Goal: Information Seeking & Learning: Learn about a topic

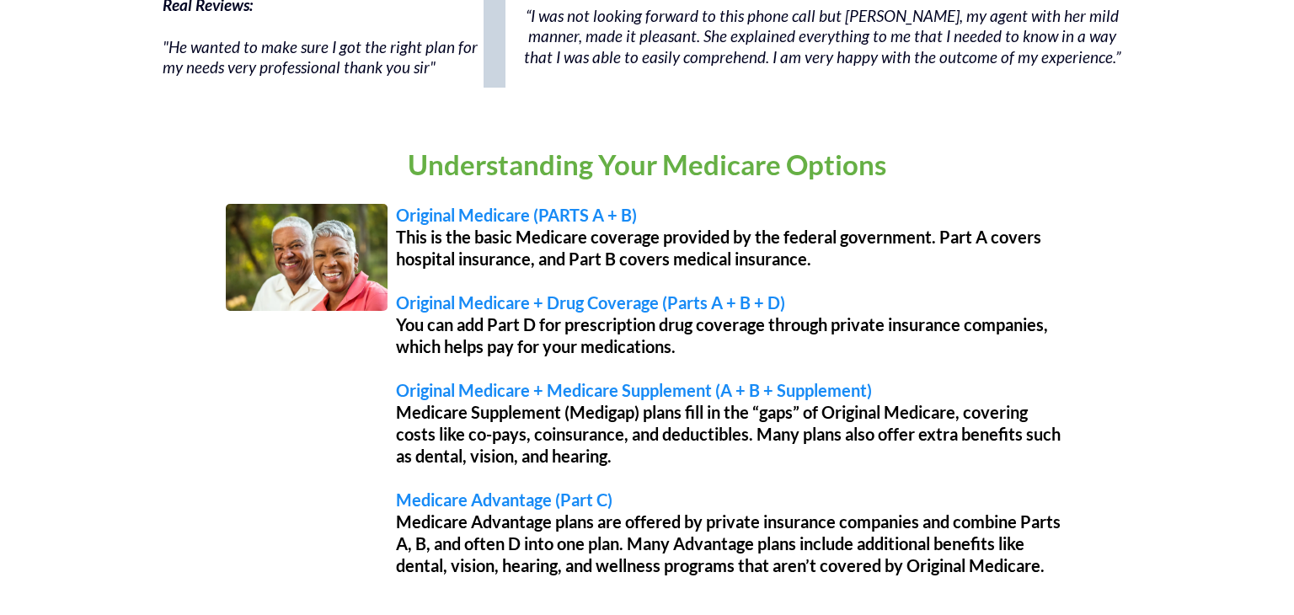
click at [647, 292] on span "Original Medicare + Drug Coverage (Parts A + B + D)" at bounding box center [590, 302] width 389 height 20
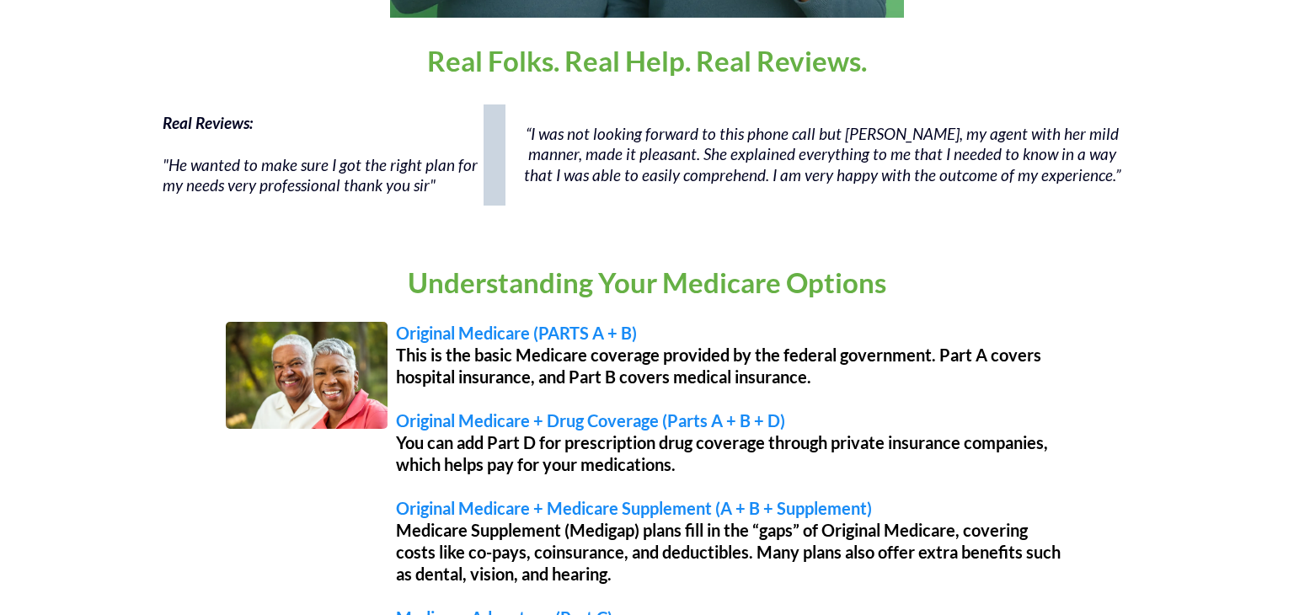
scroll to position [1205, 0]
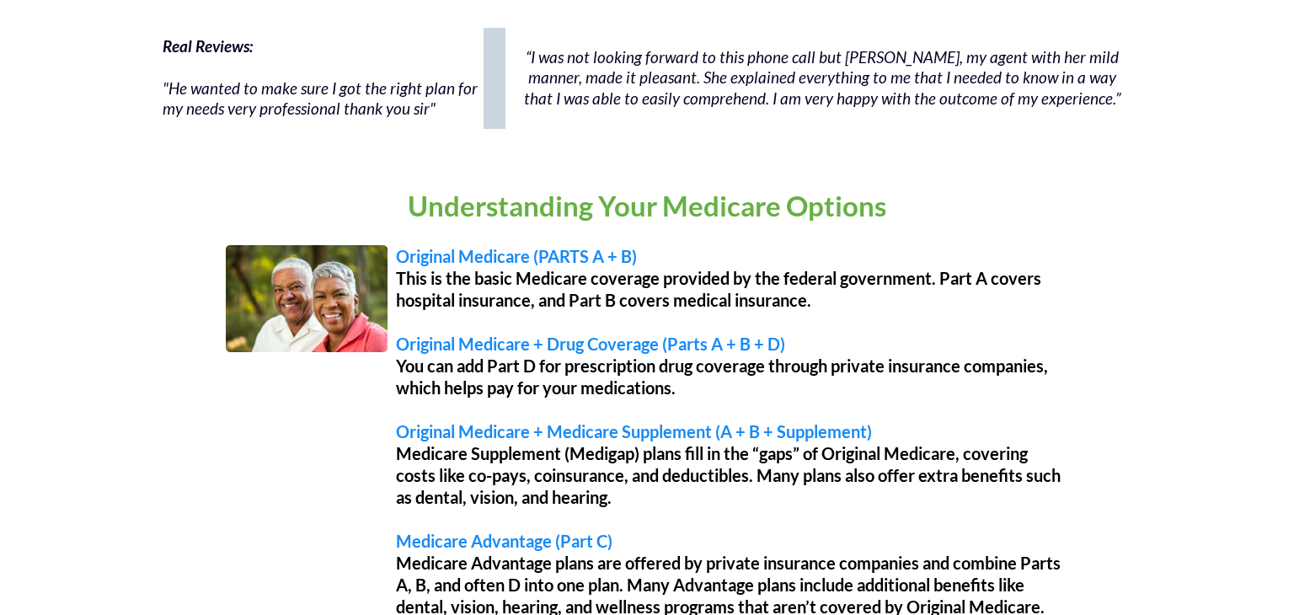
click at [647, 291] on p "This is the basic Medicare coverage provided by the federal government. Part A …" at bounding box center [732, 289] width 672 height 44
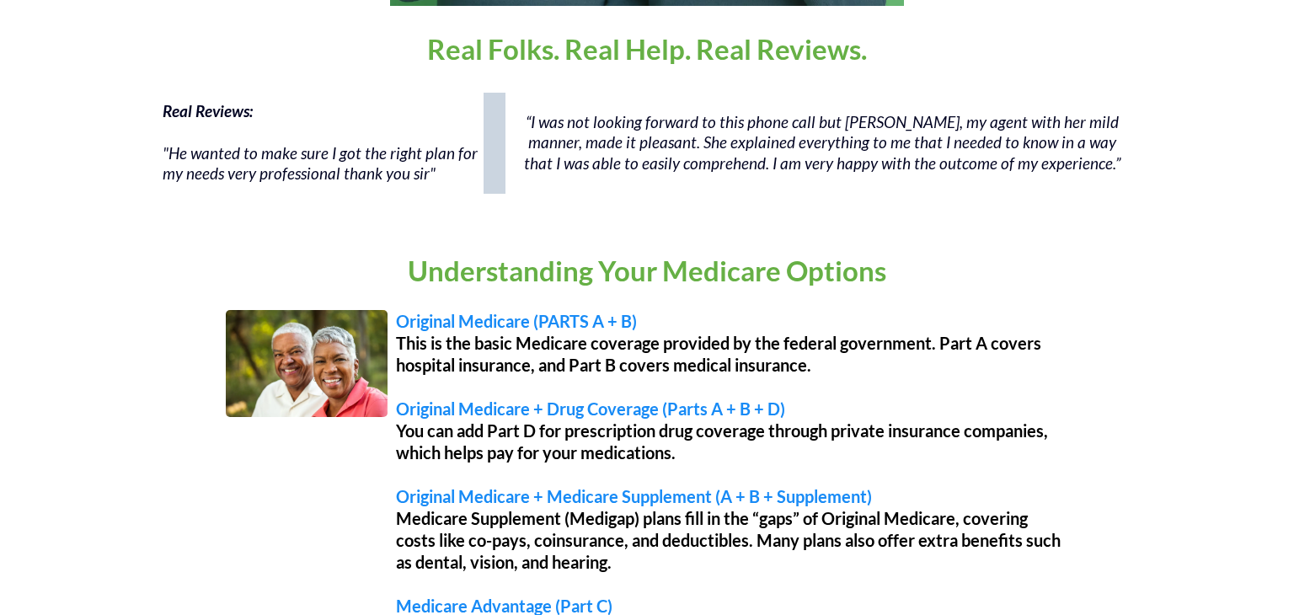
scroll to position [1219, 0]
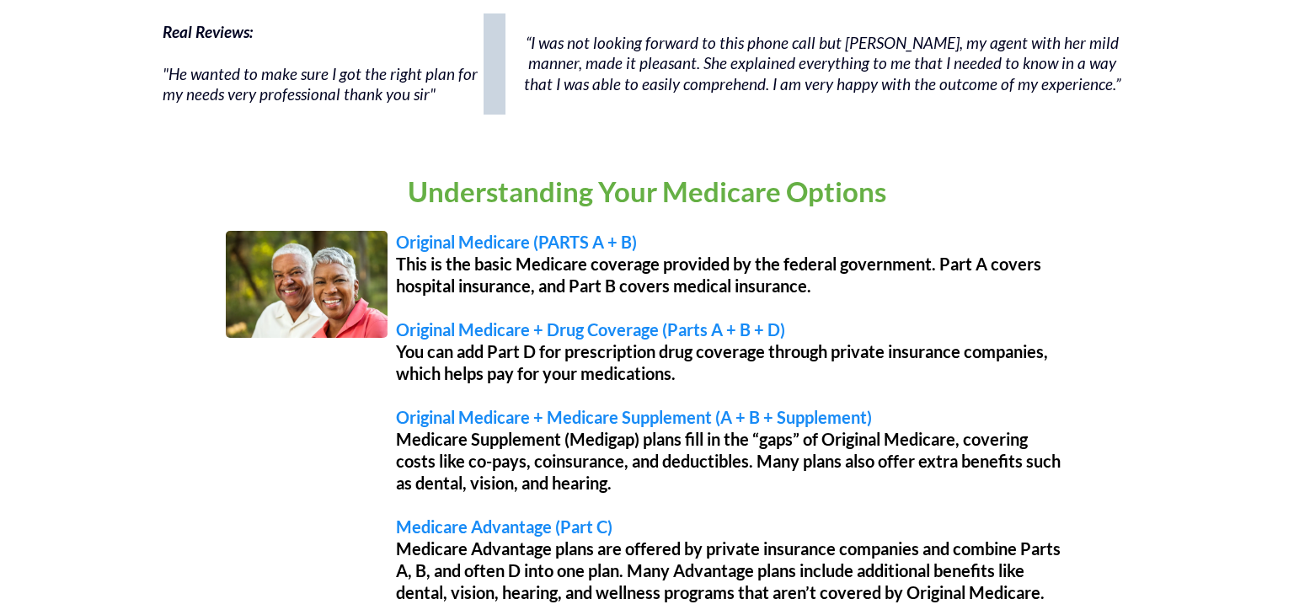
click at [647, 291] on p "This is the basic Medicare coverage provided by the federal government. Part A …" at bounding box center [732, 275] width 672 height 44
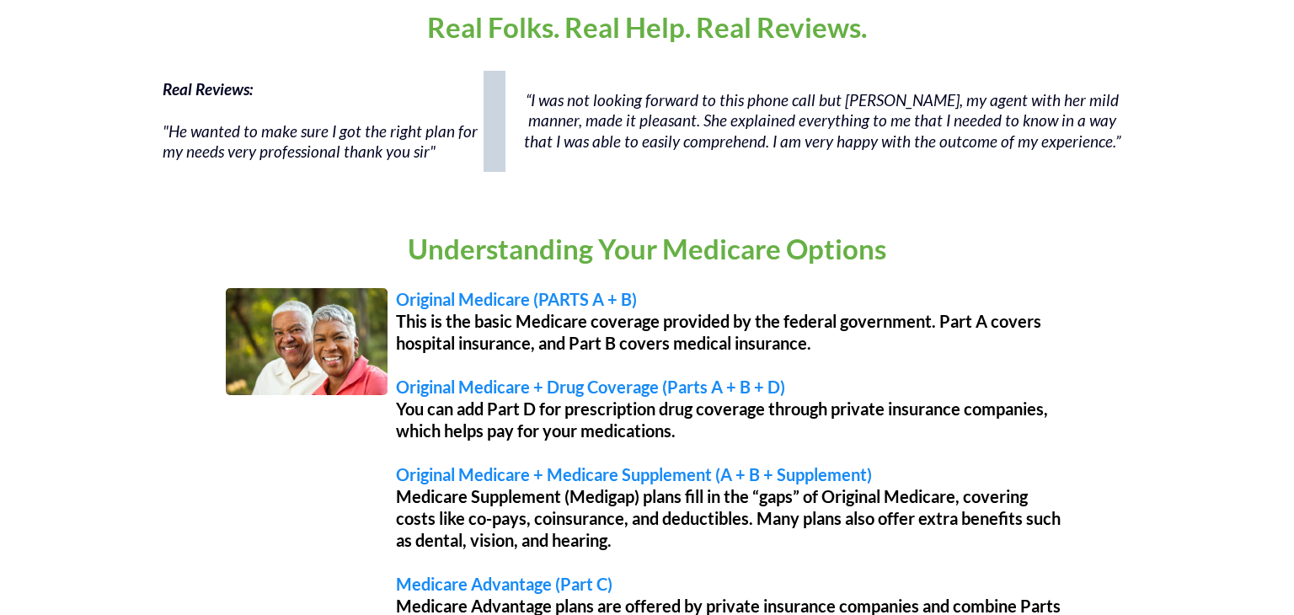
scroll to position [1179, 0]
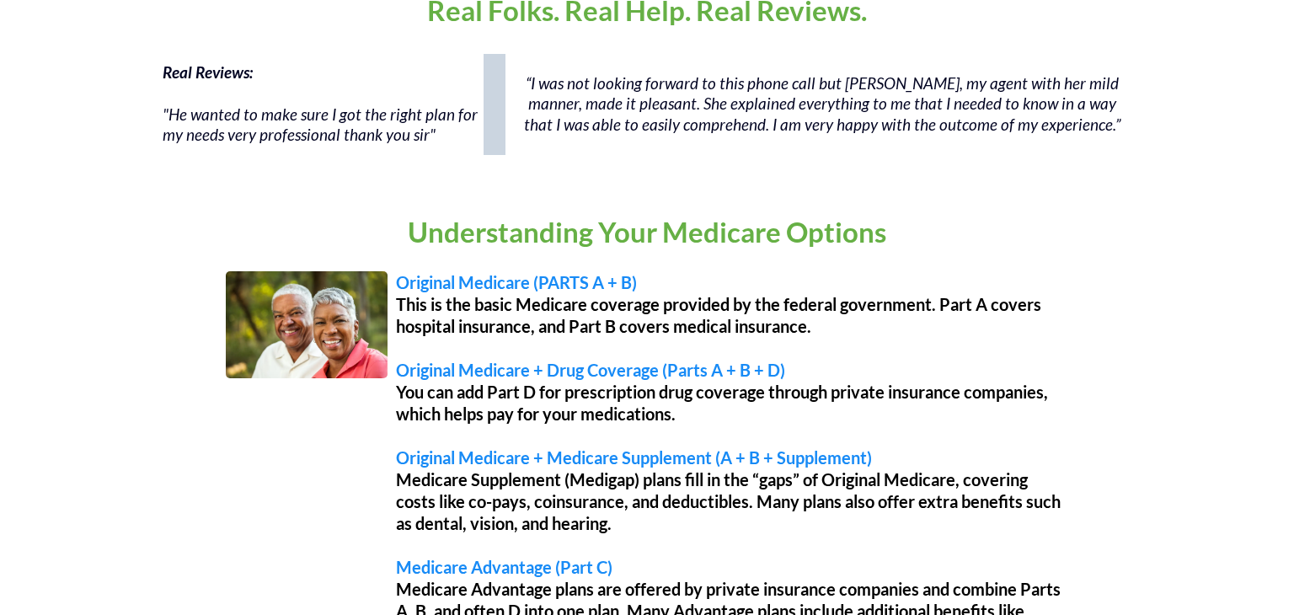
click at [647, 293] on p "This is the basic Medicare coverage provided by the federal government. Part A …" at bounding box center [732, 315] width 672 height 44
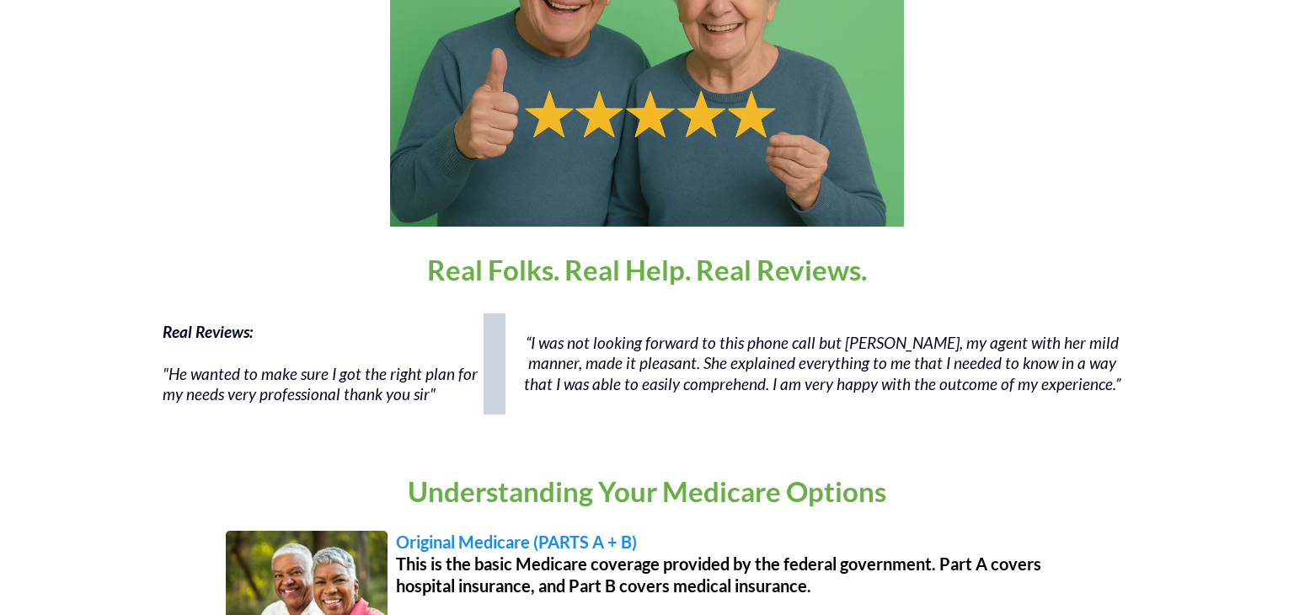
scroll to position [1227, 0]
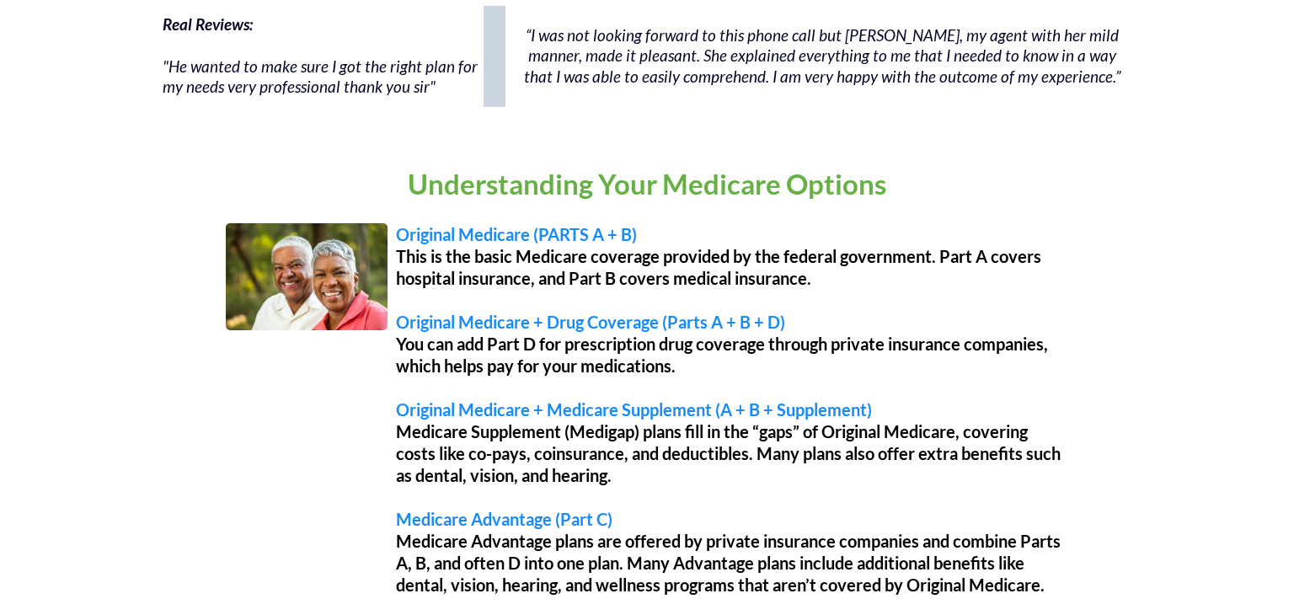
click at [647, 291] on p at bounding box center [732, 300] width 672 height 22
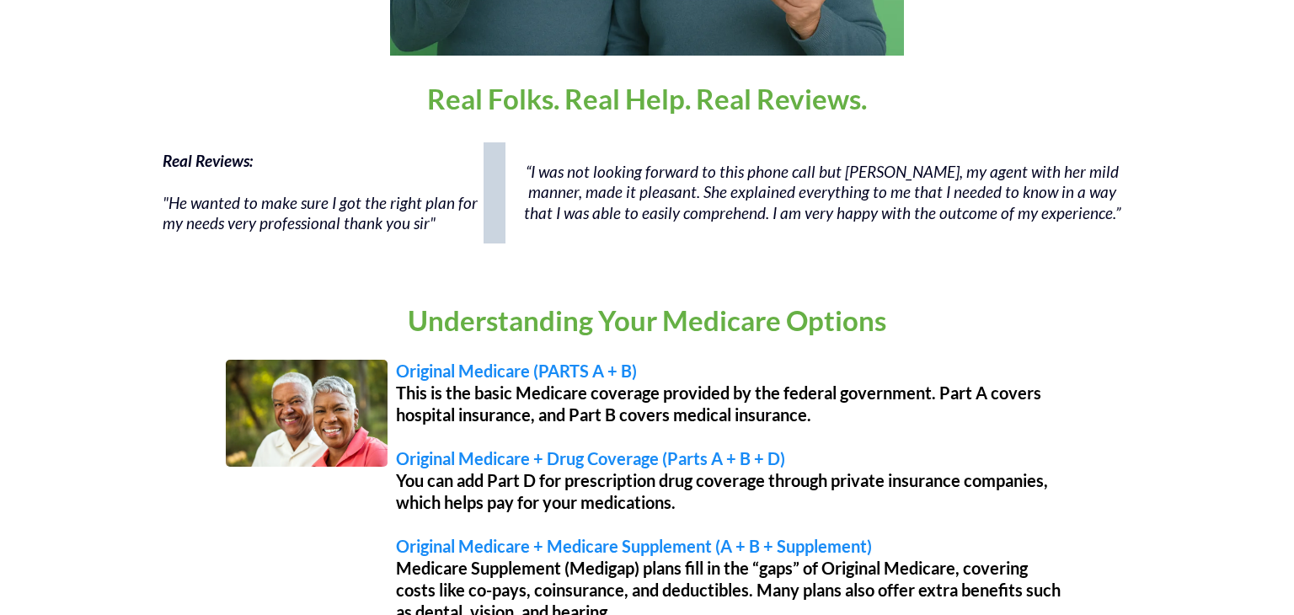
scroll to position [1251, 0]
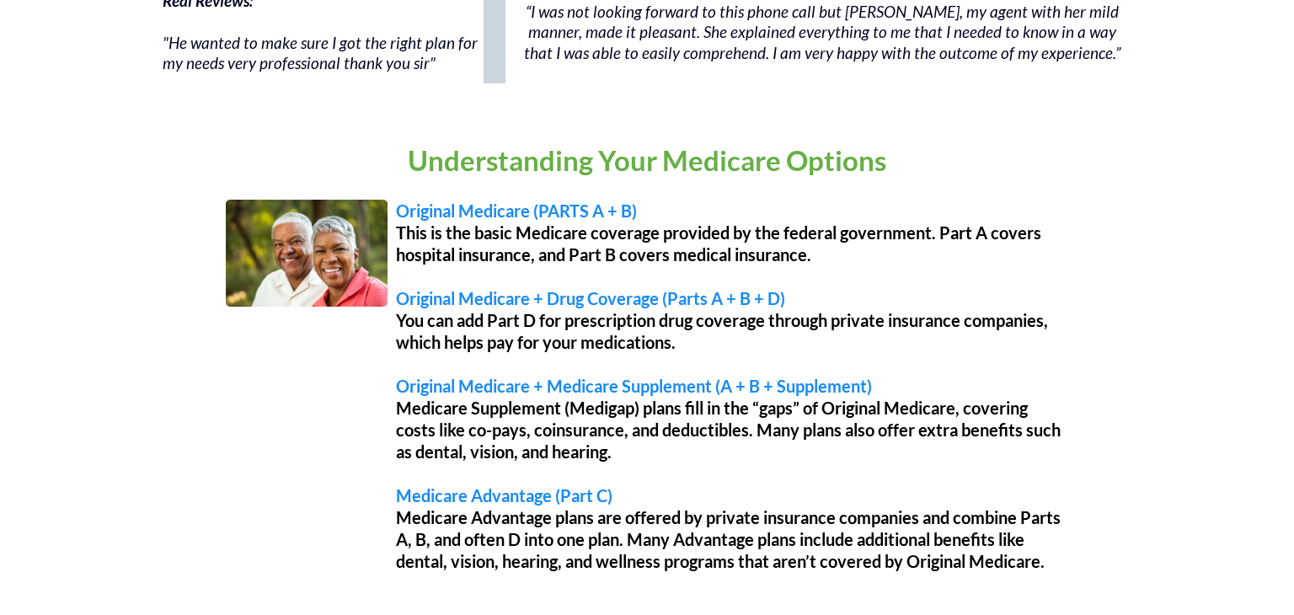
click at [647, 291] on span "Original Medicare + Drug Coverage (Parts A + B + D)" at bounding box center [590, 298] width 389 height 20
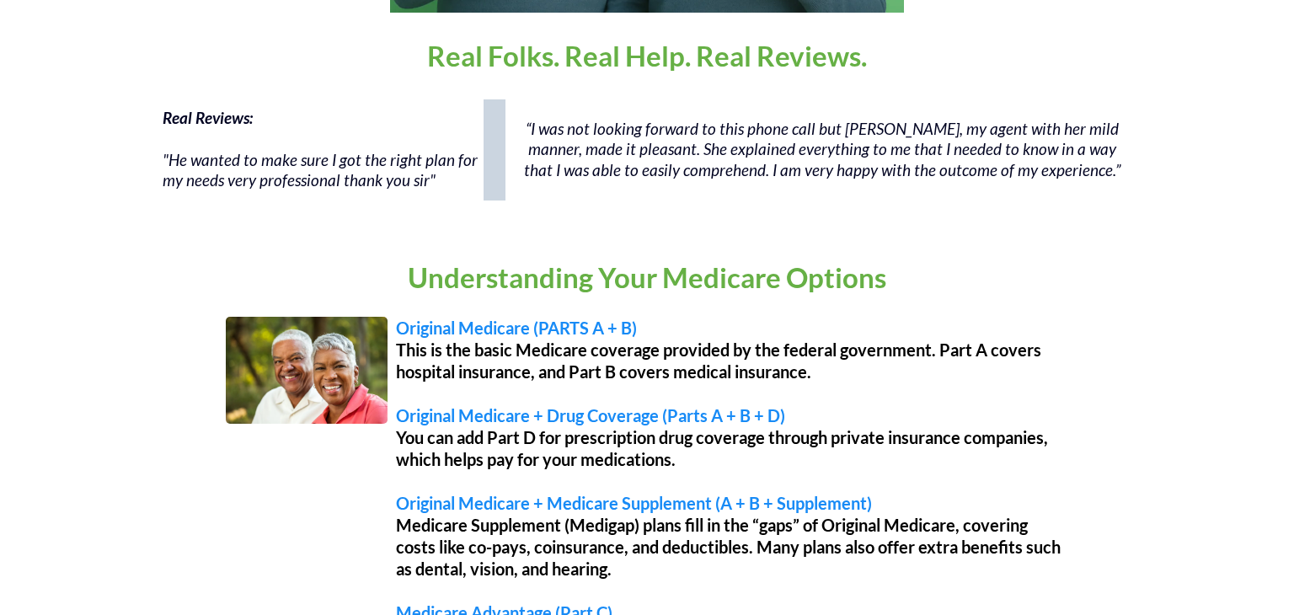
scroll to position [1226, 0]
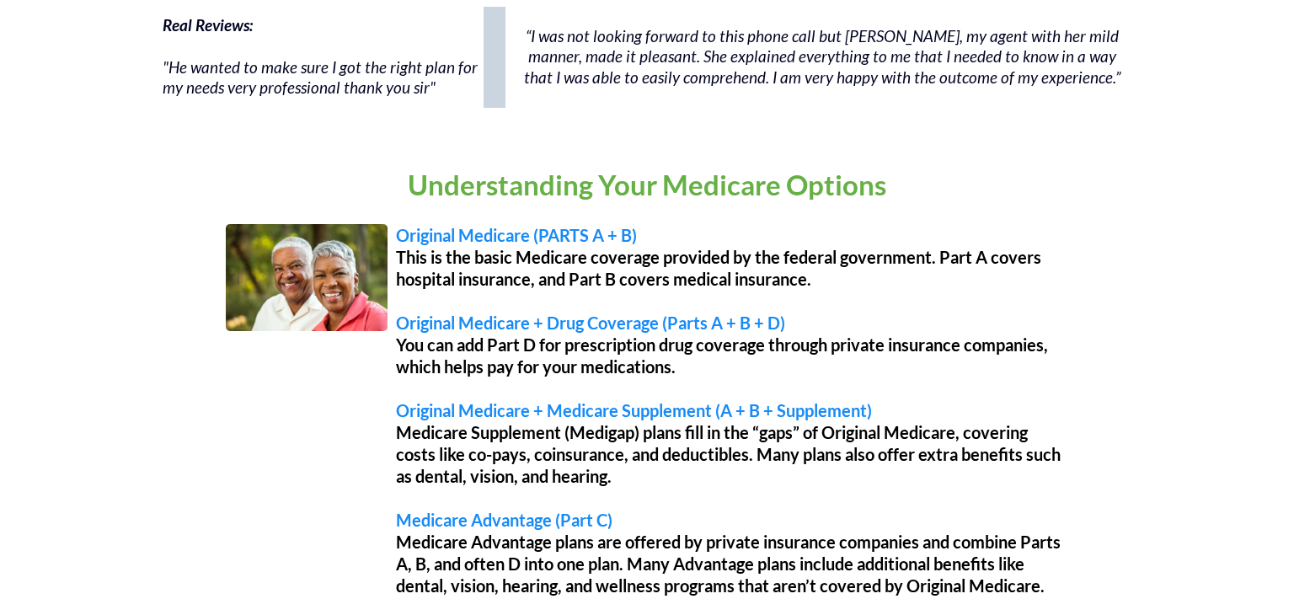
click at [647, 291] on p at bounding box center [732, 301] width 672 height 22
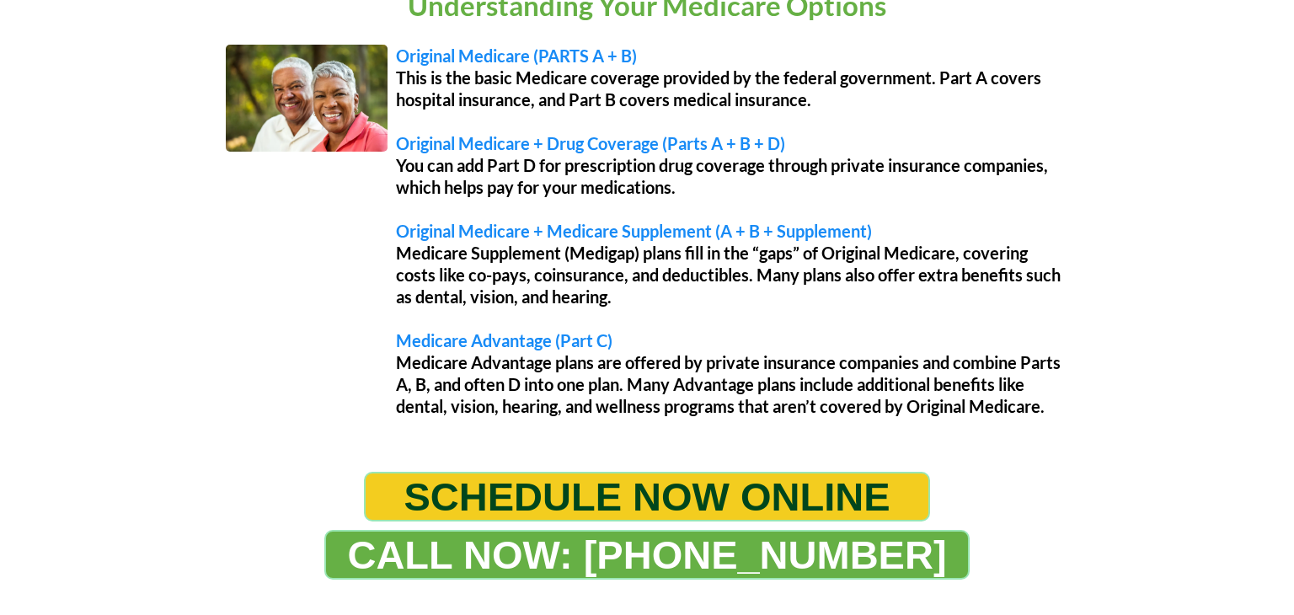
scroll to position [1406, 0]
click at [647, 291] on p "Medicare Supplement (Medigap) plans fill in the “gaps” of Original Medicare, co…" at bounding box center [732, 274] width 672 height 66
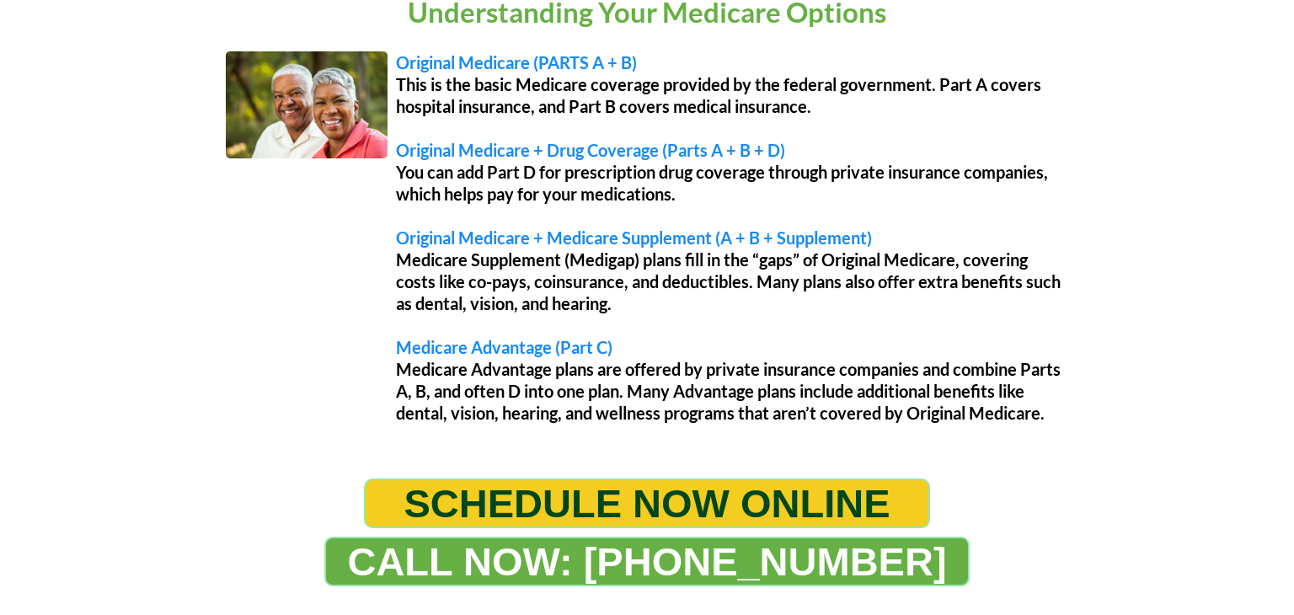
scroll to position [1411, 0]
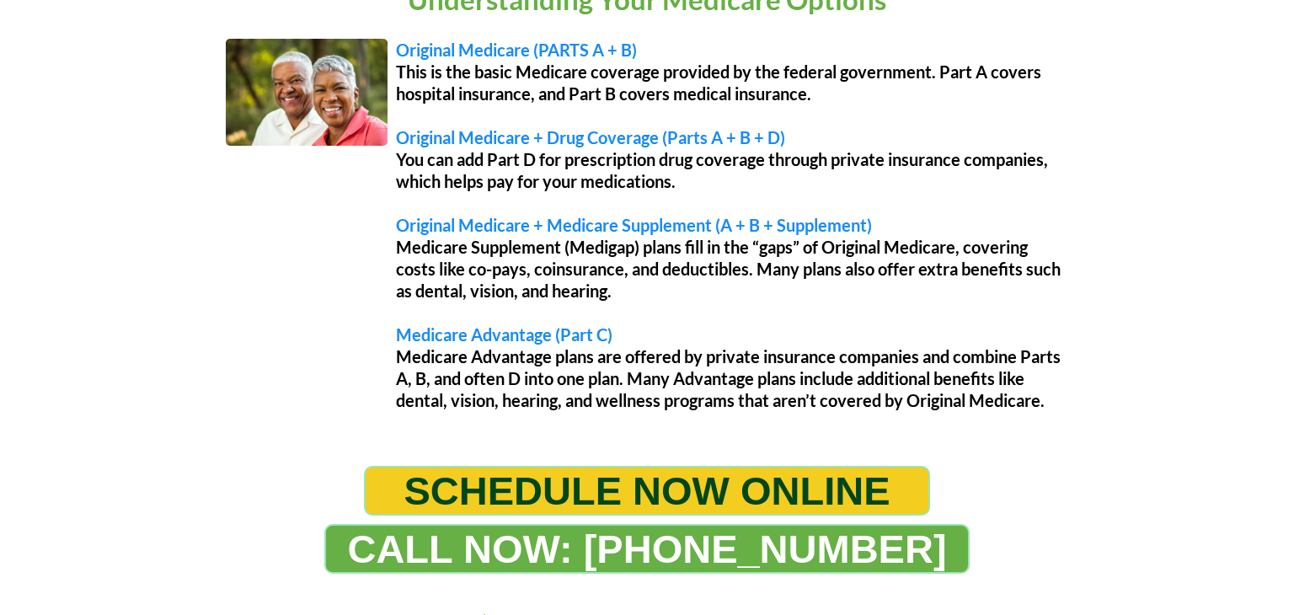
click at [647, 291] on p "Medicare Supplement (Medigap) plans fill in the “gaps” of Original Medicare, co…" at bounding box center [732, 269] width 672 height 66
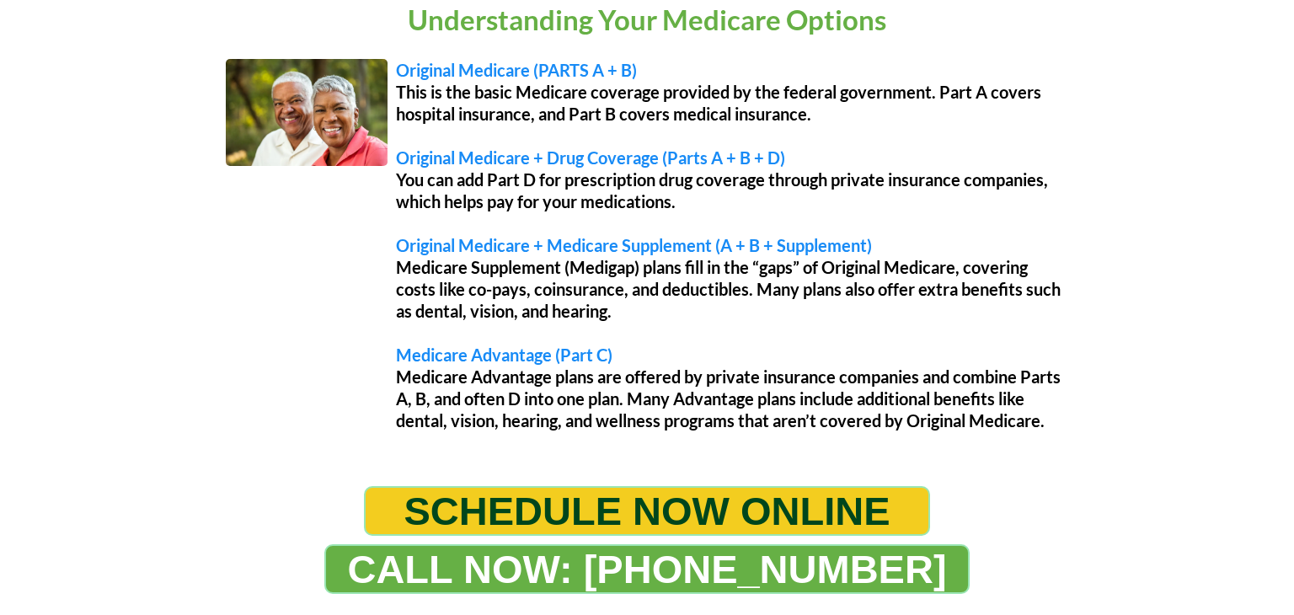
scroll to position [1409, 0]
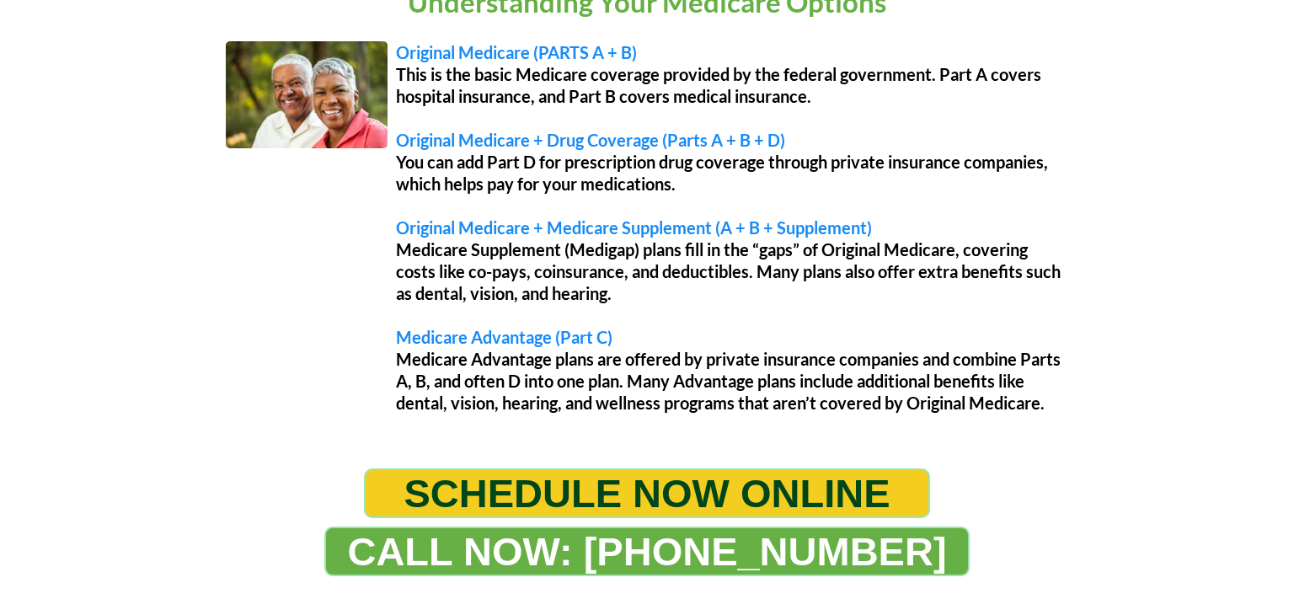
click at [647, 291] on p "Medicare Supplement (Medigap) plans fill in the “gaps” of Original Medicare, co…" at bounding box center [732, 271] width 672 height 66
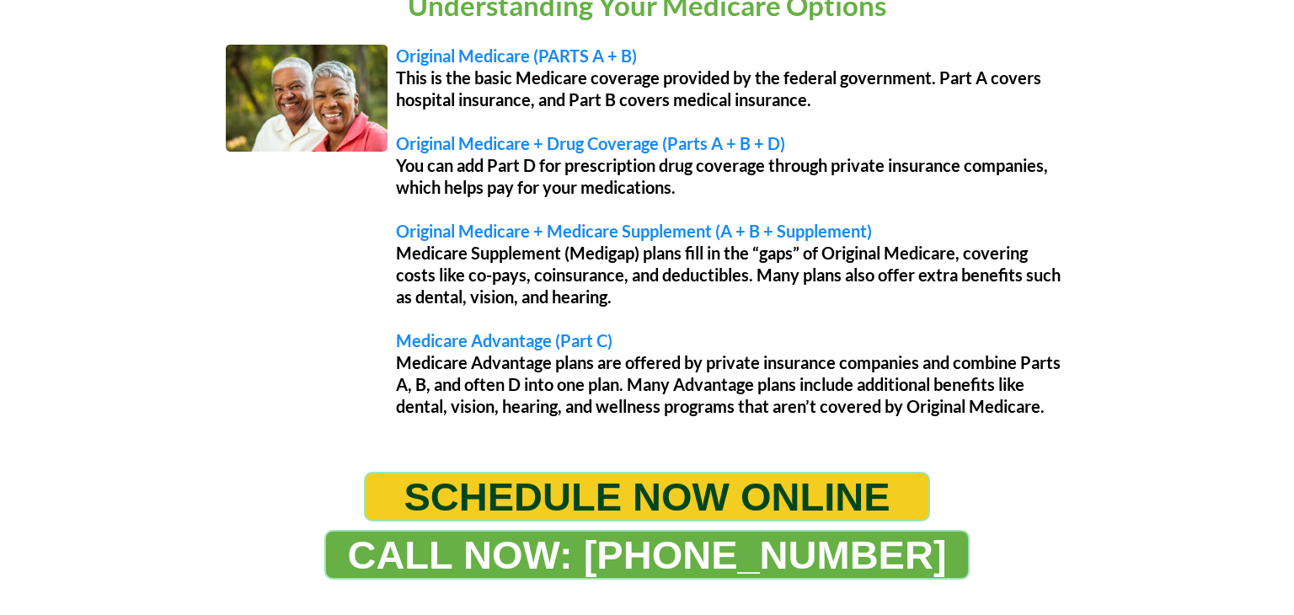
scroll to position [1408, 0]
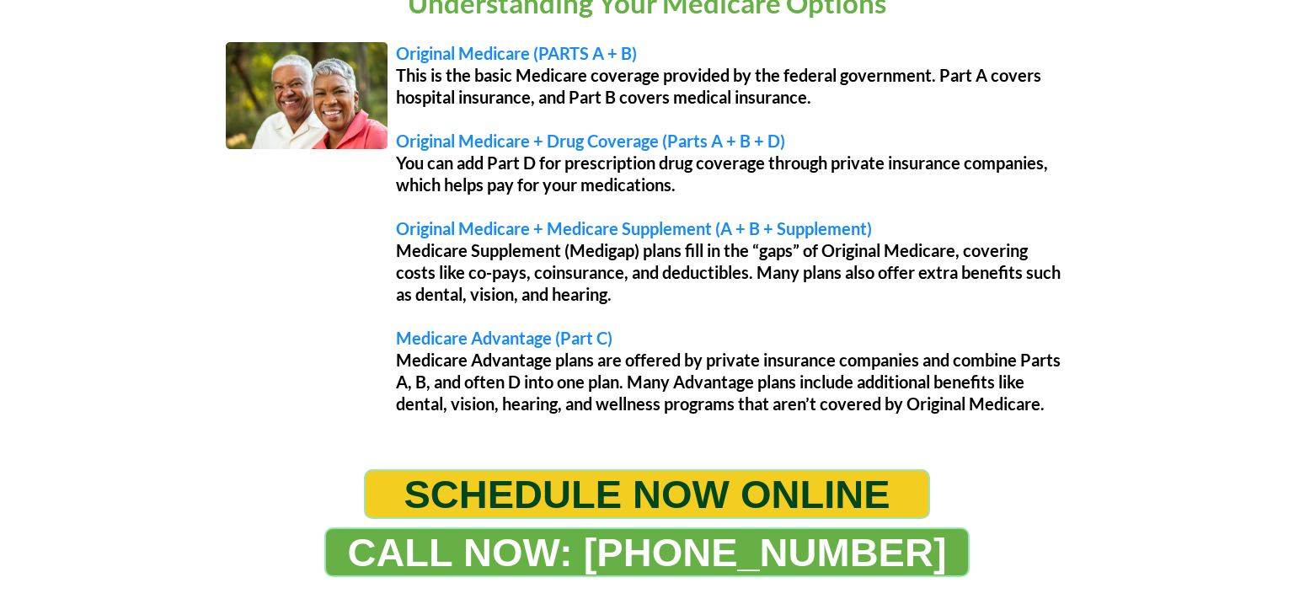
click at [647, 291] on p "Medicare Supplement (Medigap) plans fill in the “gaps” of Original Medicare, co…" at bounding box center [732, 272] width 672 height 66
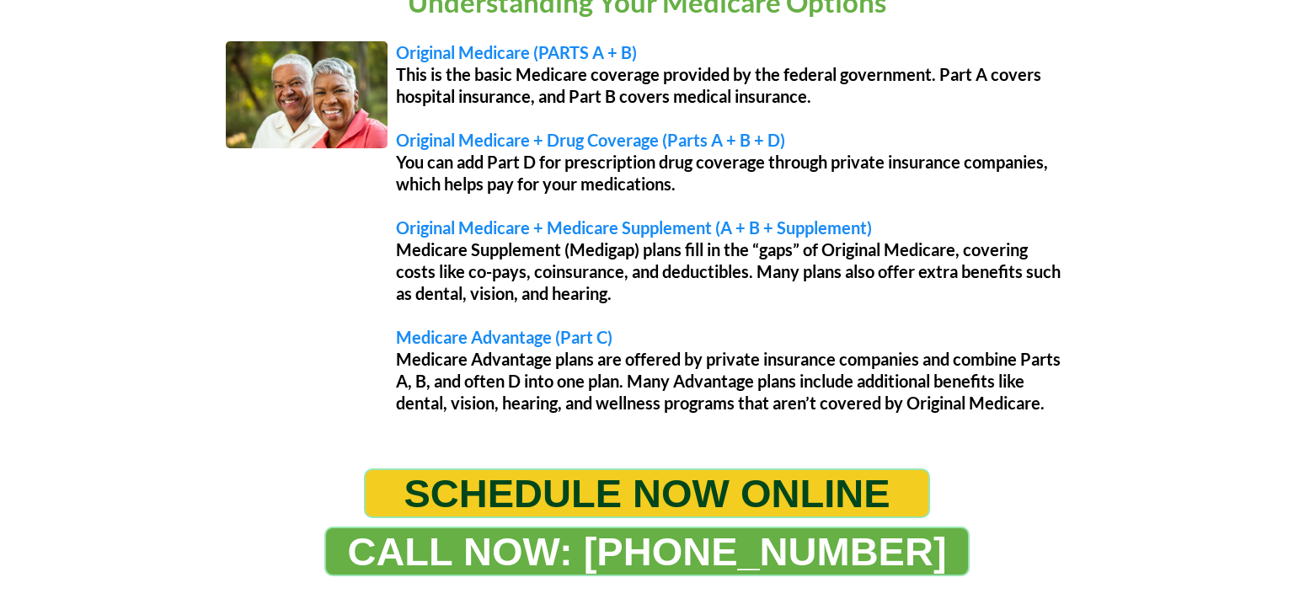
scroll to position [1414, 0]
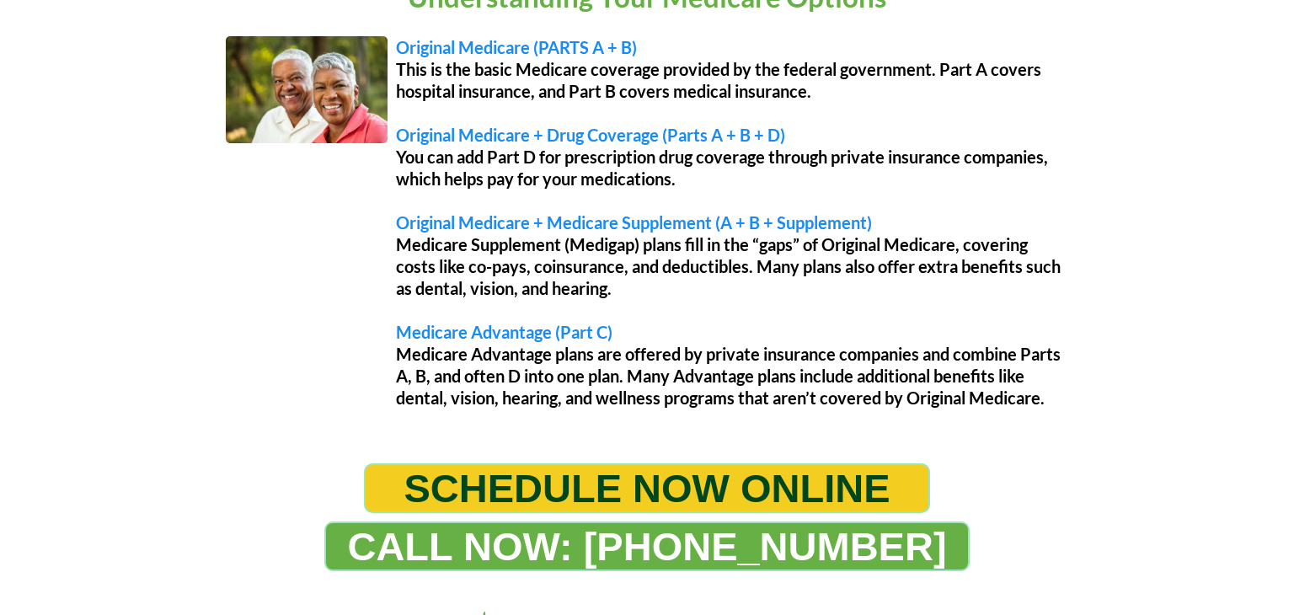
click at [647, 291] on p "Medicare Supplement (Medigap) plans fill in the “gaps” of Original Medicare, co…" at bounding box center [732, 266] width 672 height 66
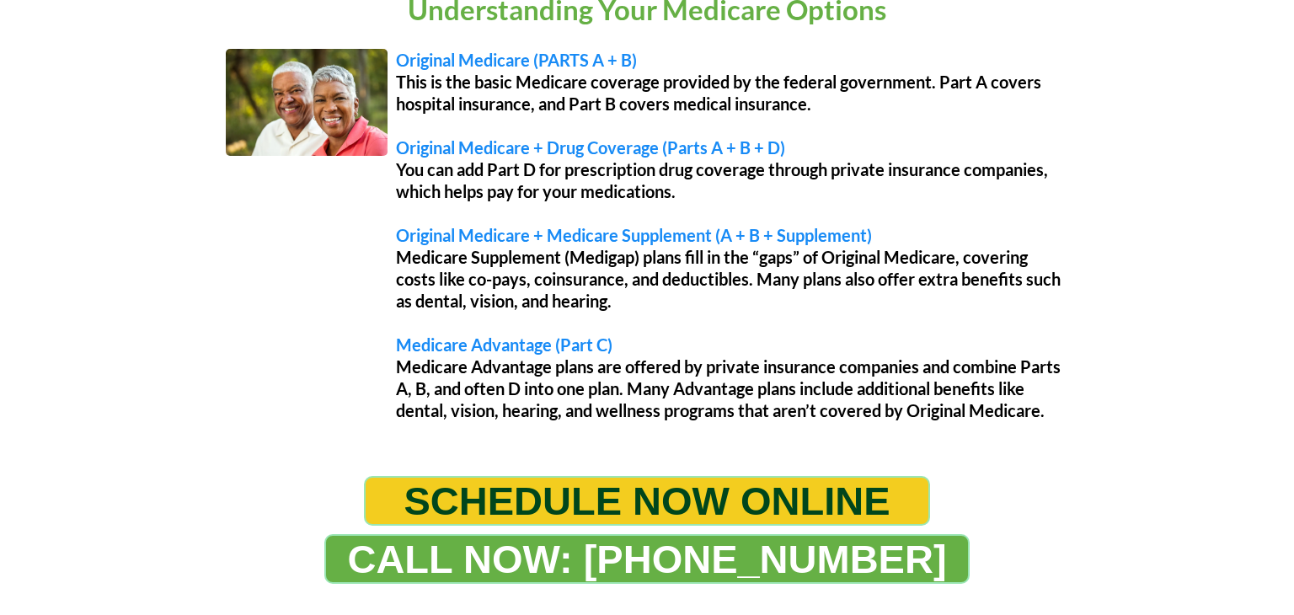
scroll to position [1406, 0]
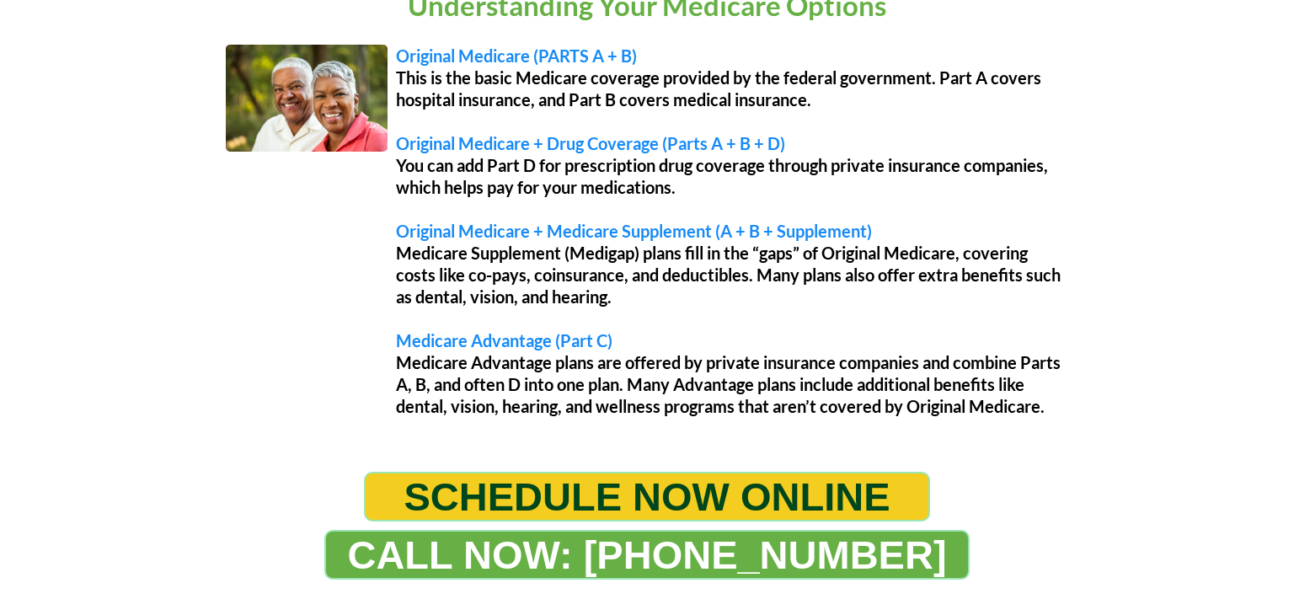
click at [647, 291] on p "Medicare Supplement (Medigap) plans fill in the “gaps” of Original Medicare, co…" at bounding box center [732, 275] width 672 height 66
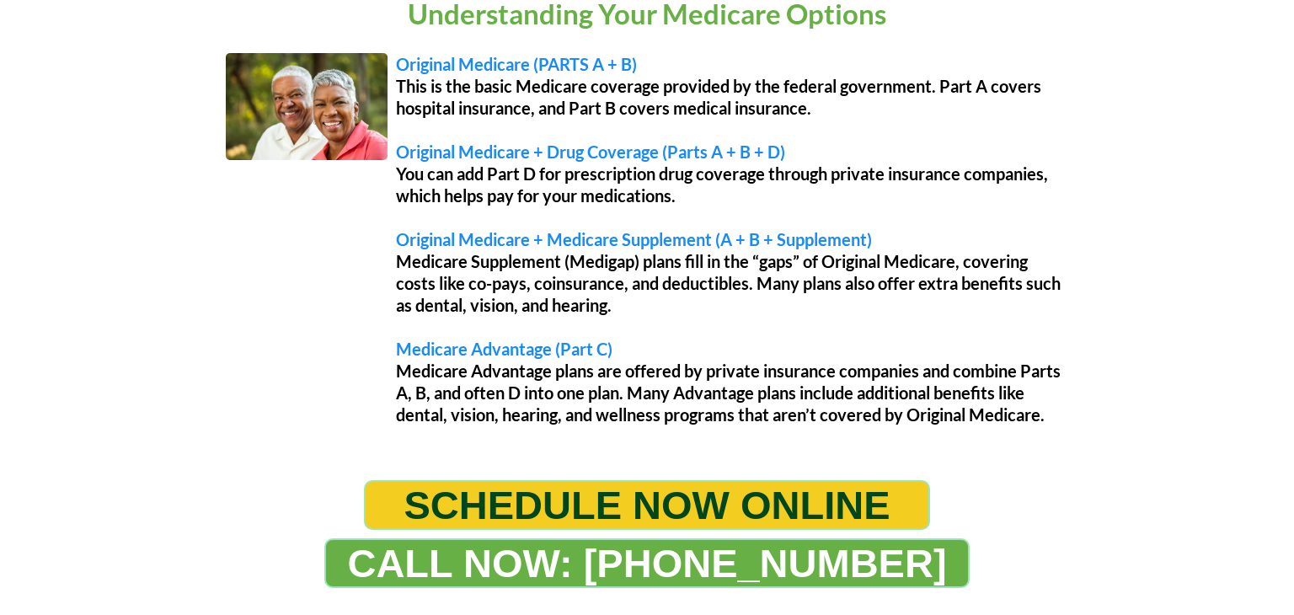
scroll to position [1405, 0]
